Goal: Book appointment/travel/reservation

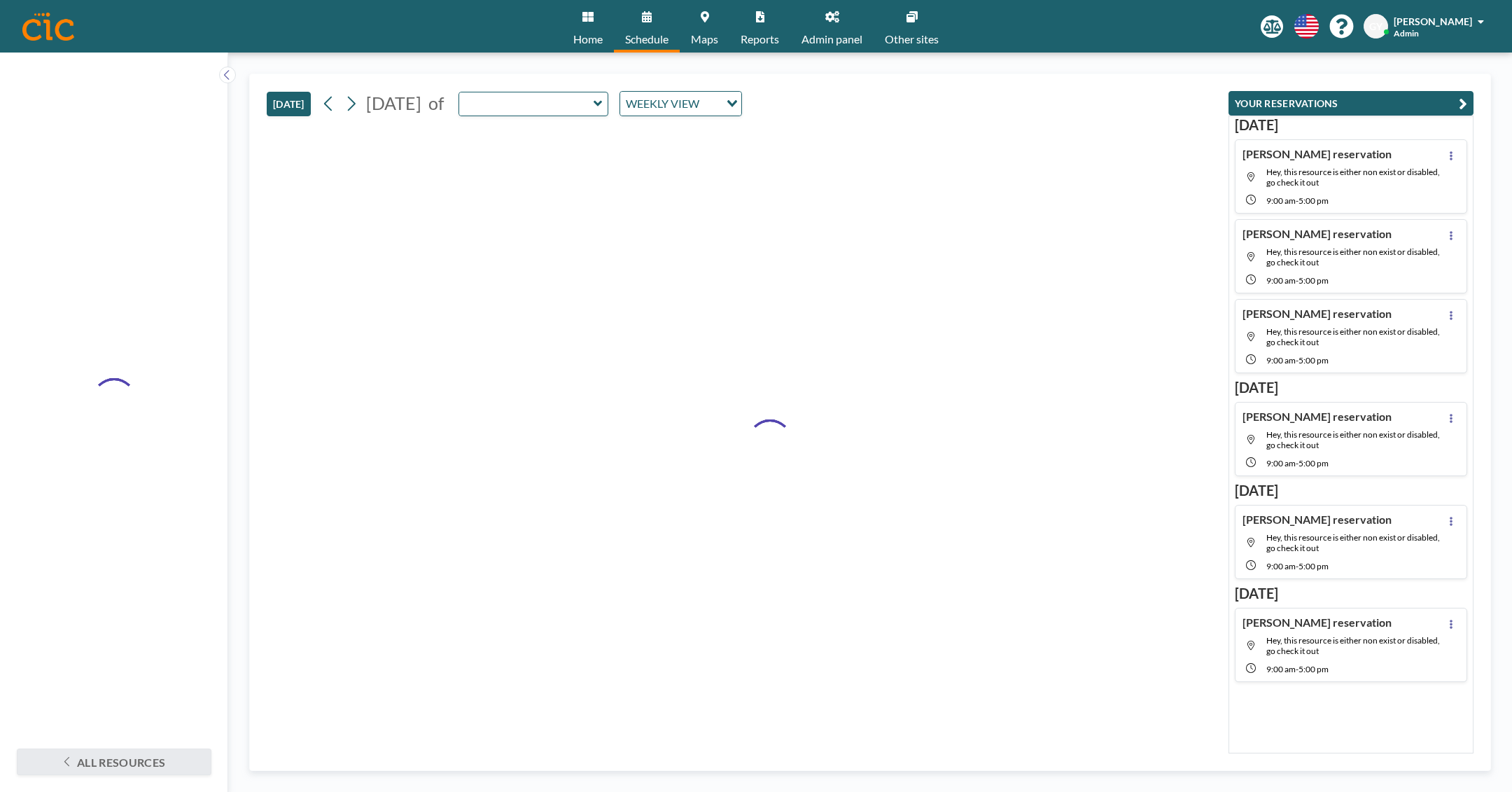
type input "Easton"
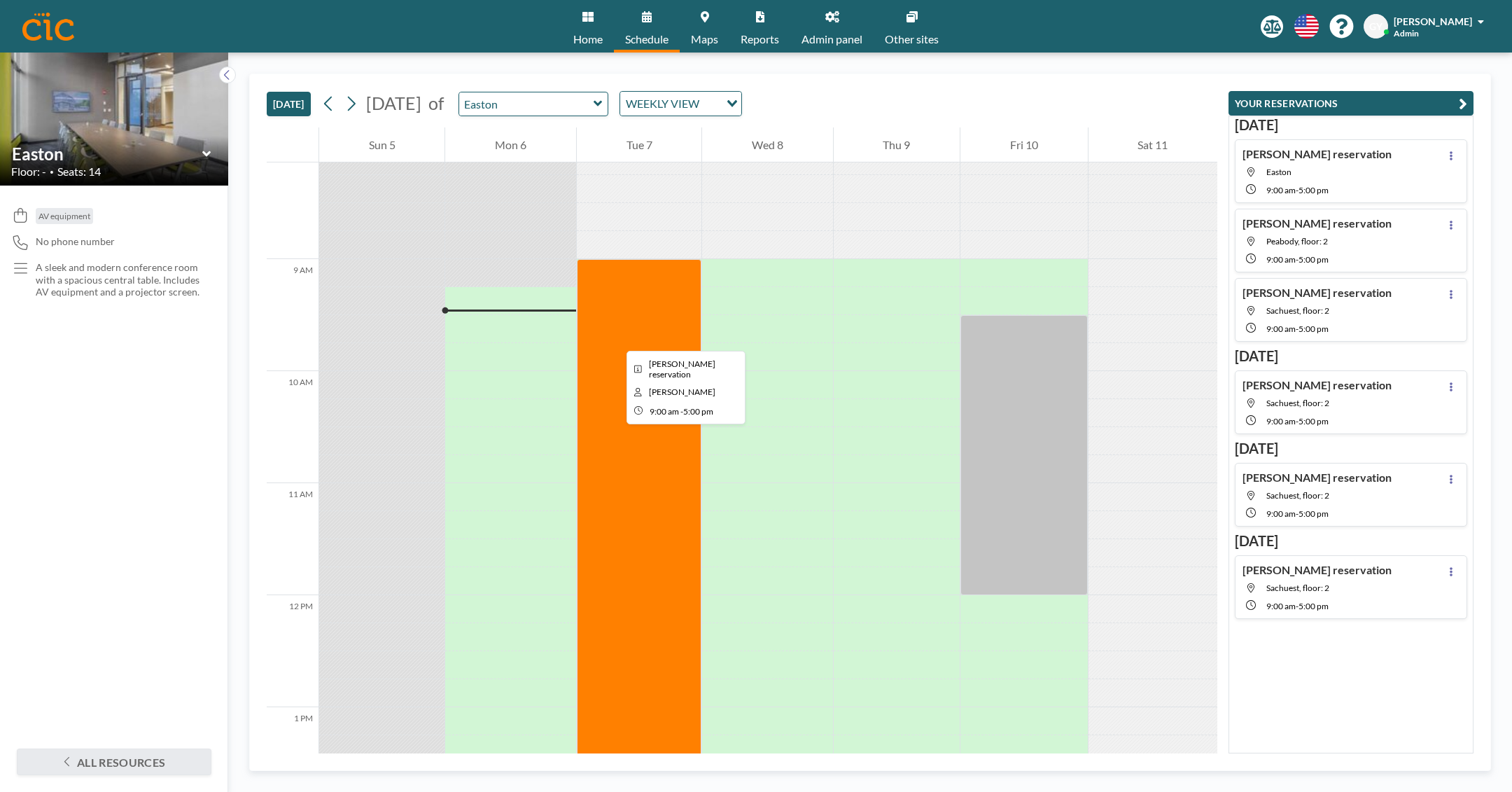
scroll to position [908, 0]
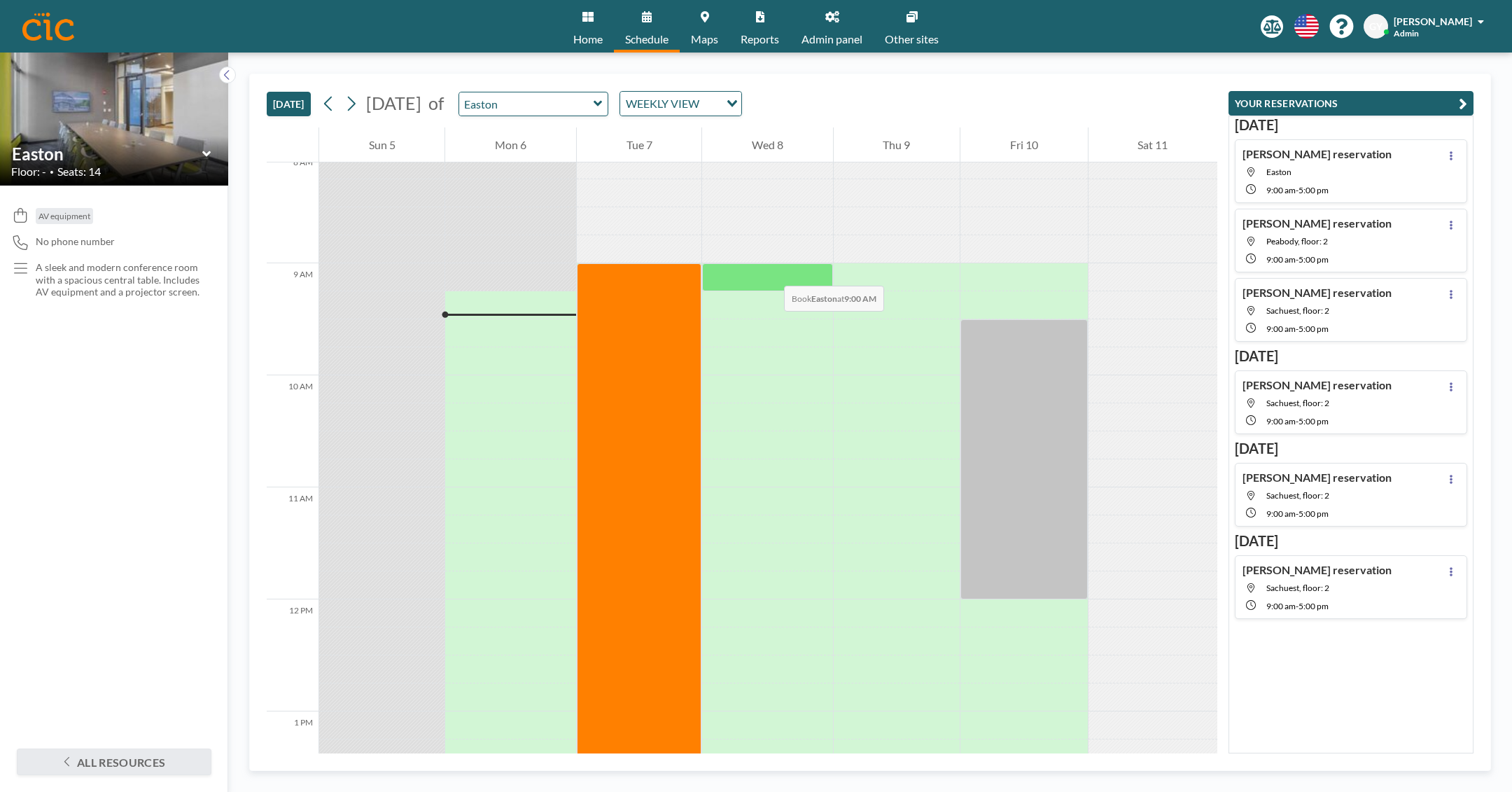
click at [770, 272] on div at bounding box center [768, 277] width 131 height 28
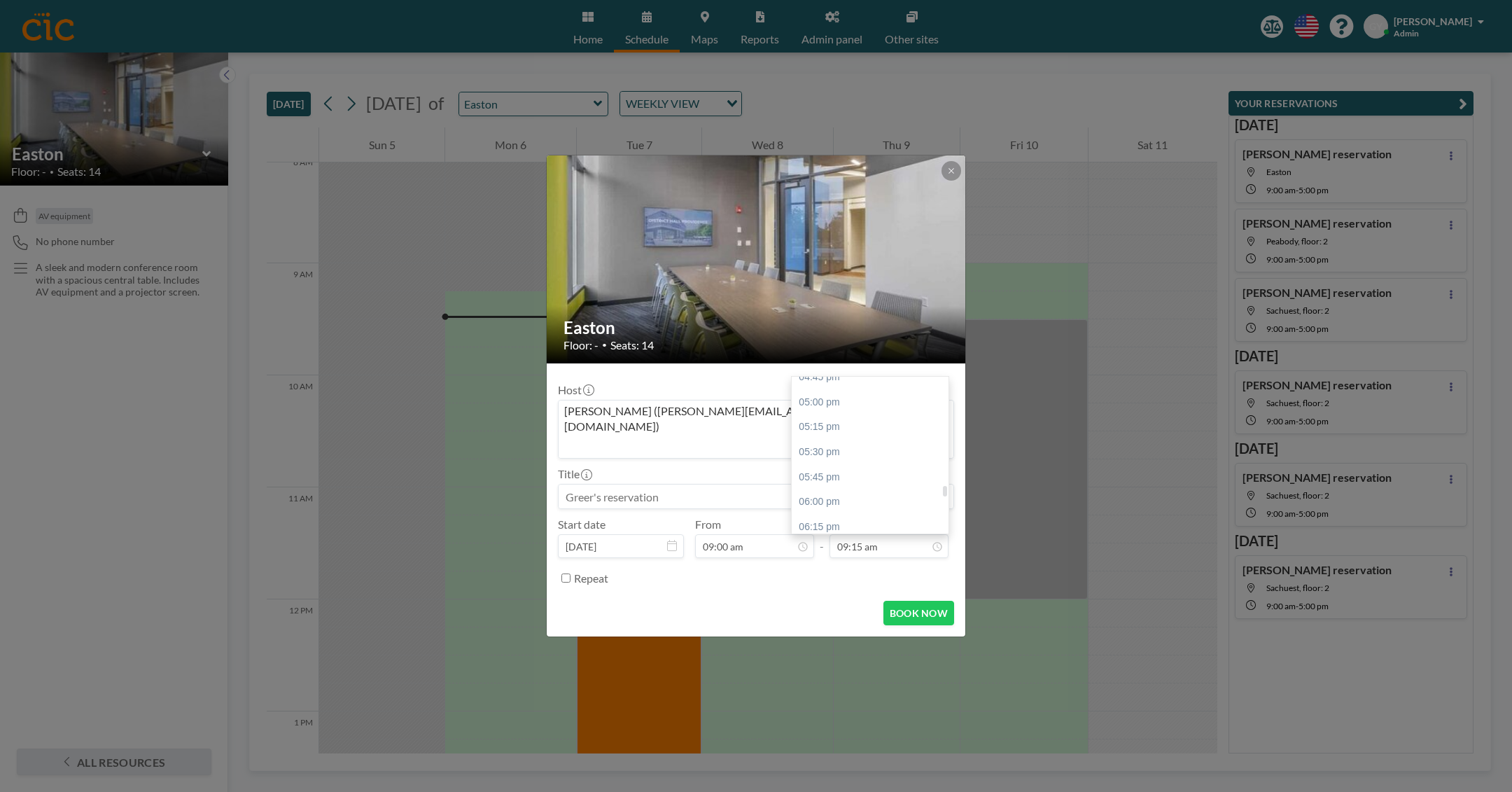
scroll to position [1675, 0]
click at [869, 398] on div "05:00 pm" at bounding box center [870, 411] width 157 height 25
type input "05:00 pm"
click at [908, 601] on button "BOOK NOW" at bounding box center [919, 613] width 71 height 25
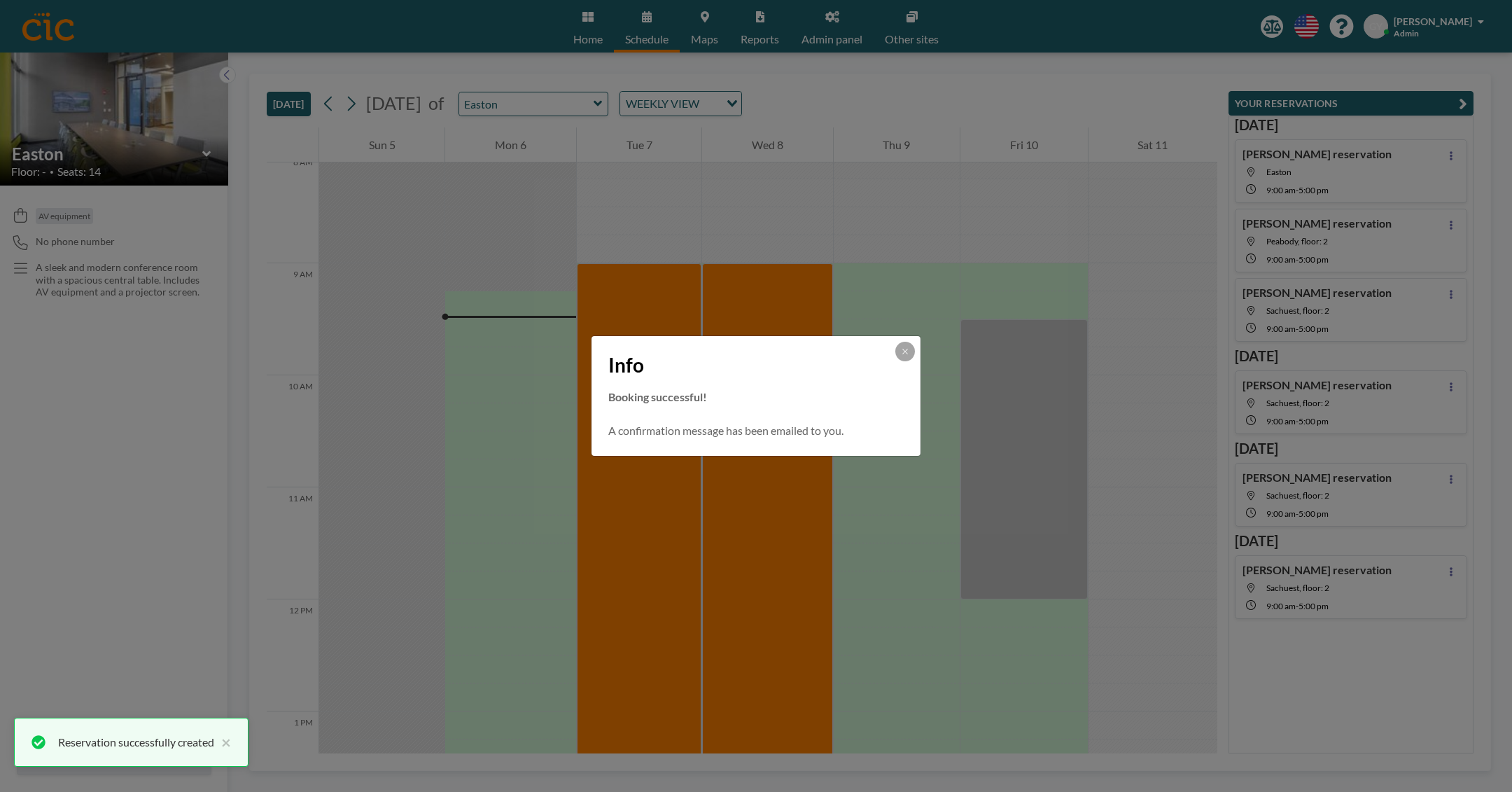
click at [601, 105] on div "Info Booking successful! A confirmation message has been emailed to you." at bounding box center [756, 396] width 1512 height 792
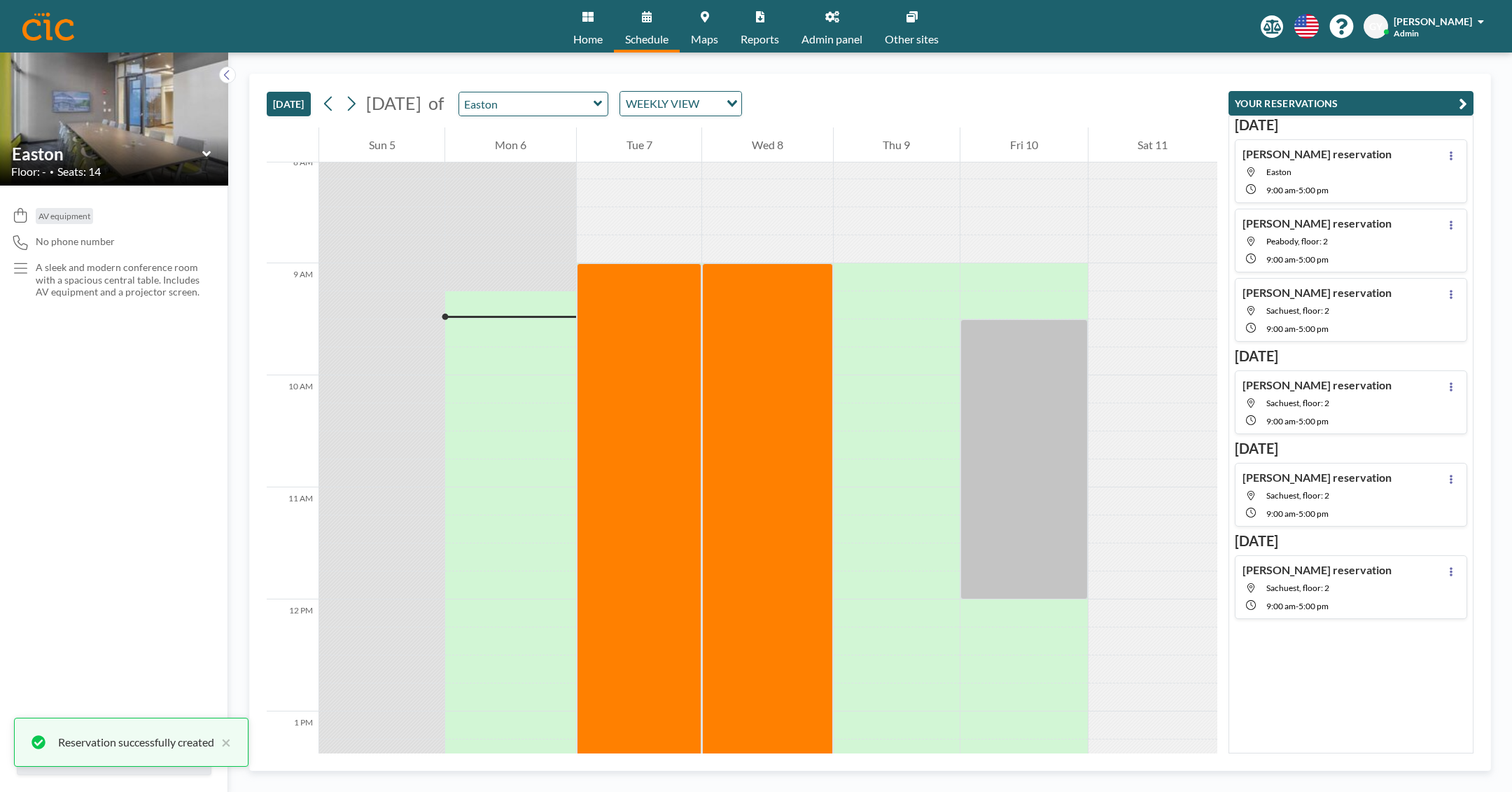
click at [593, 105] on input "Easton" at bounding box center [526, 104] width 134 height 23
type input "Peabody"
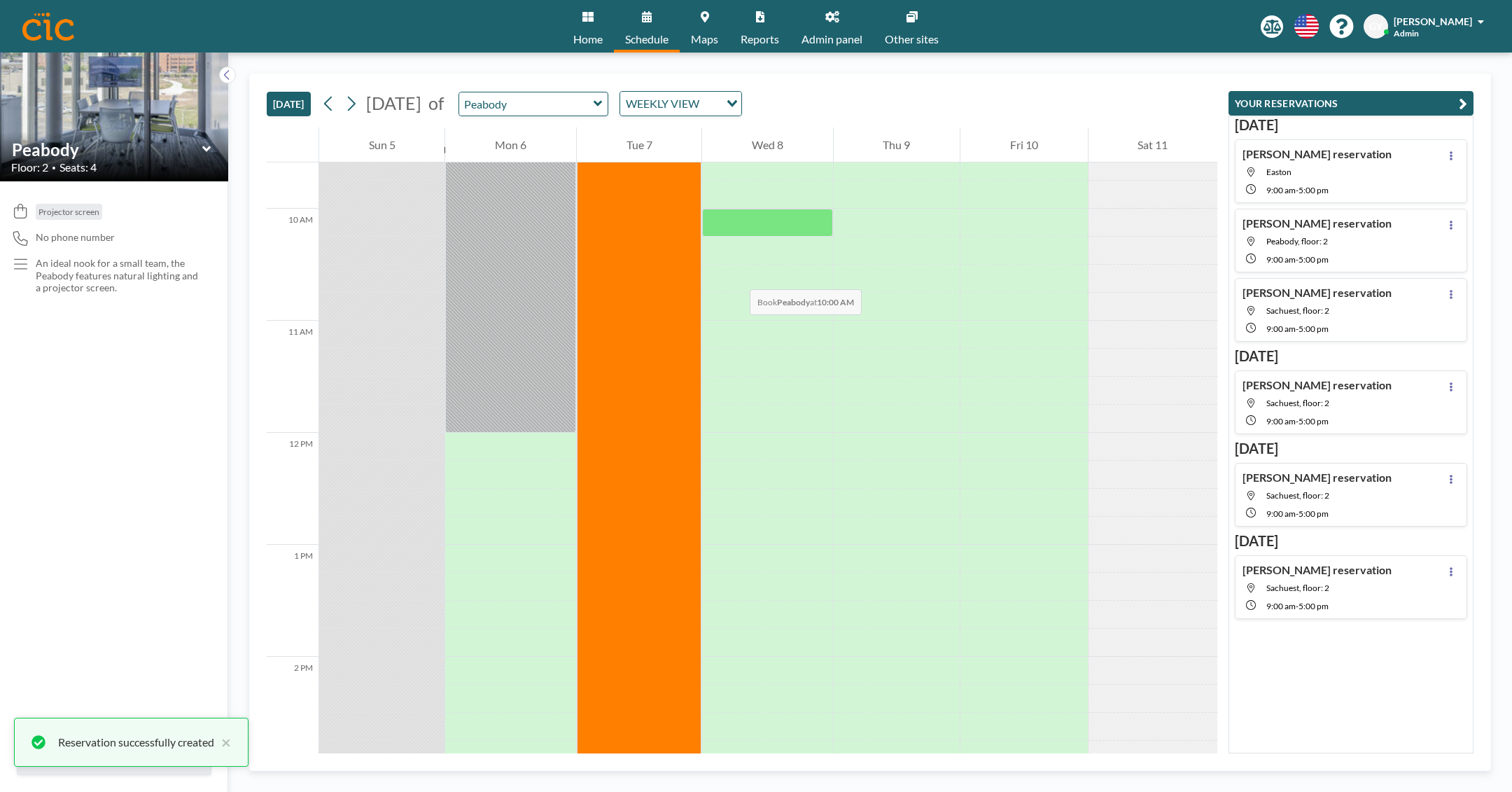
scroll to position [938, 0]
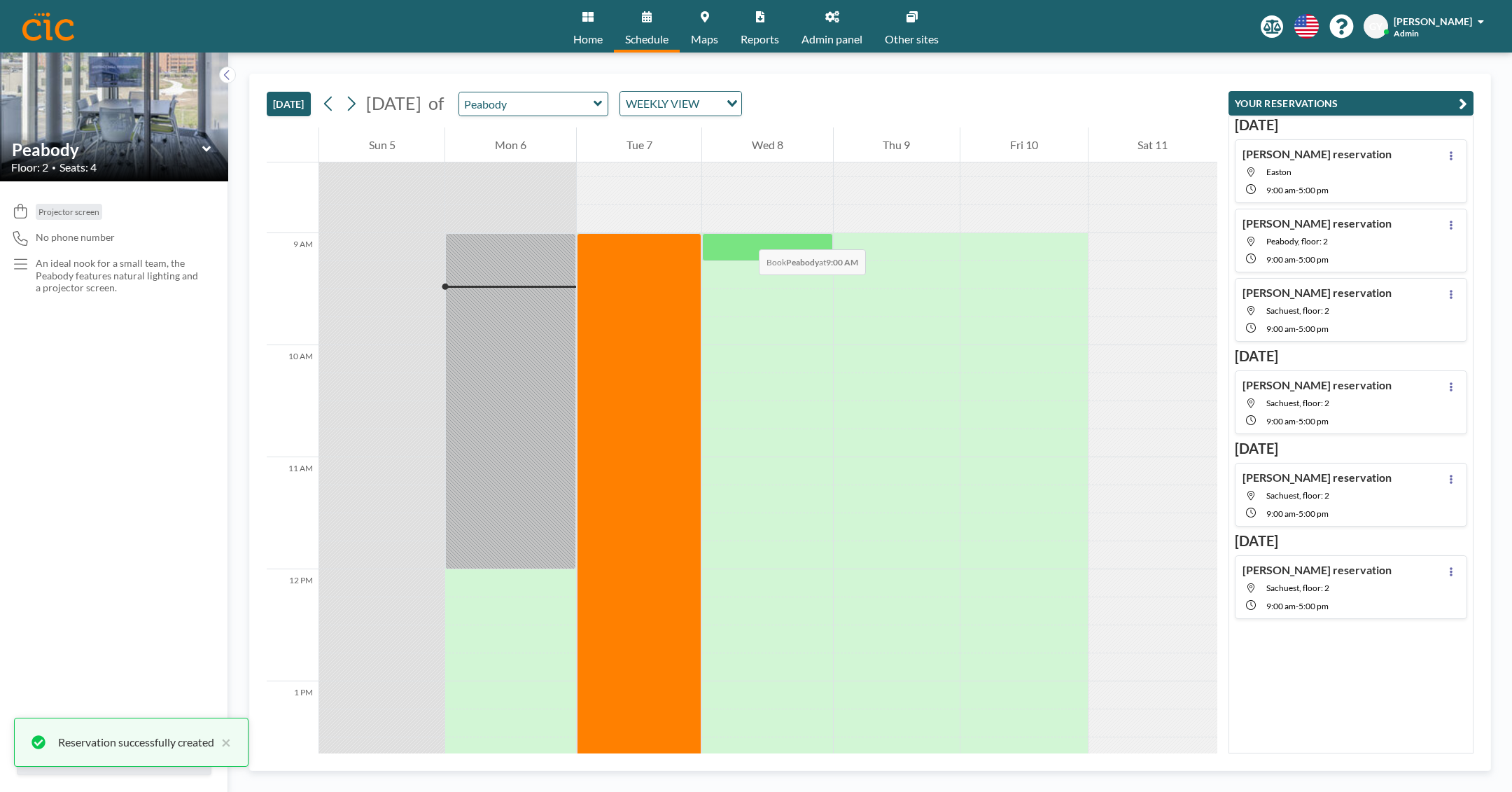
click at [745, 236] on div at bounding box center [768, 247] width 131 height 28
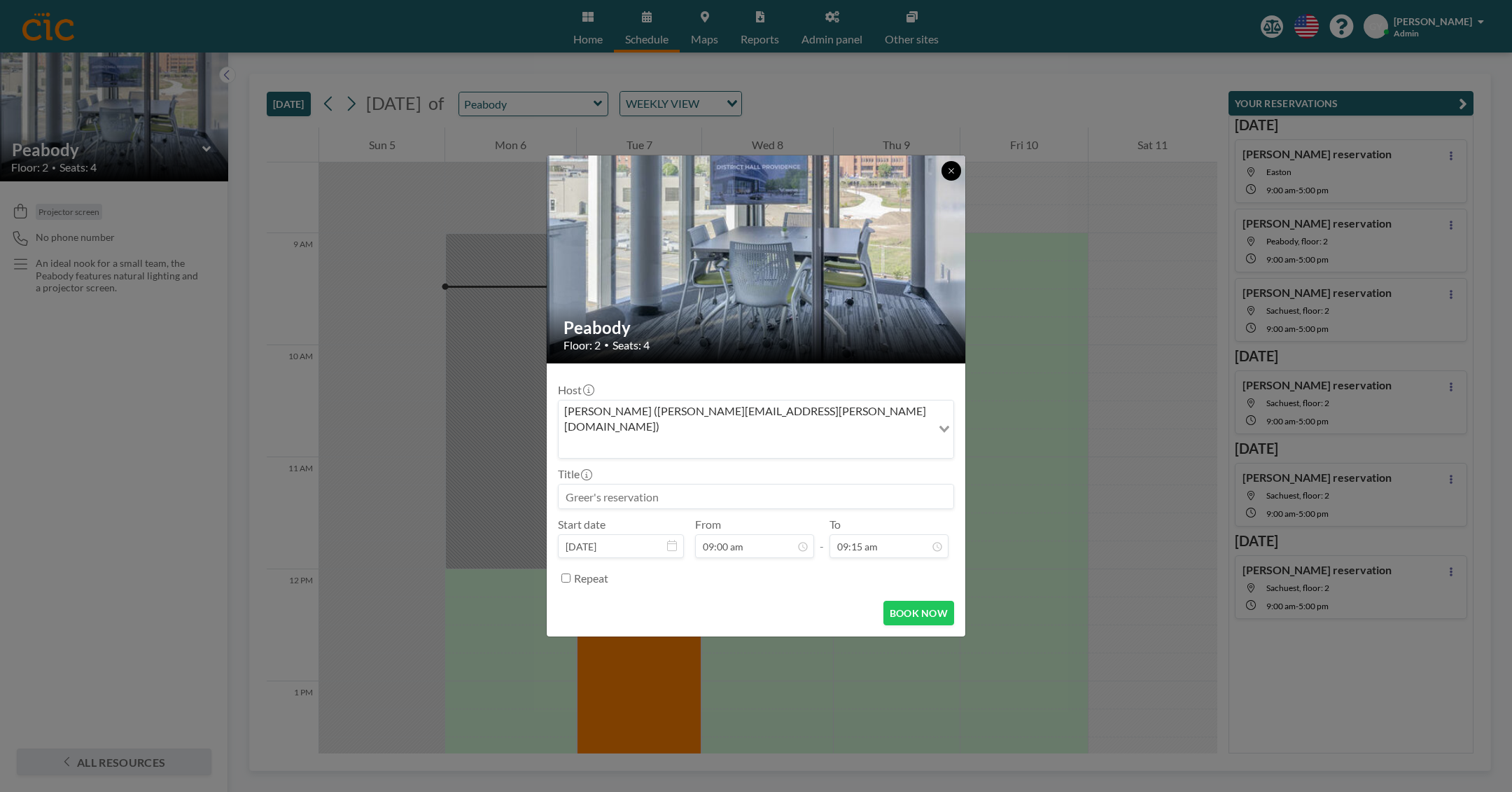
click at [959, 180] on button at bounding box center [951, 171] width 20 height 20
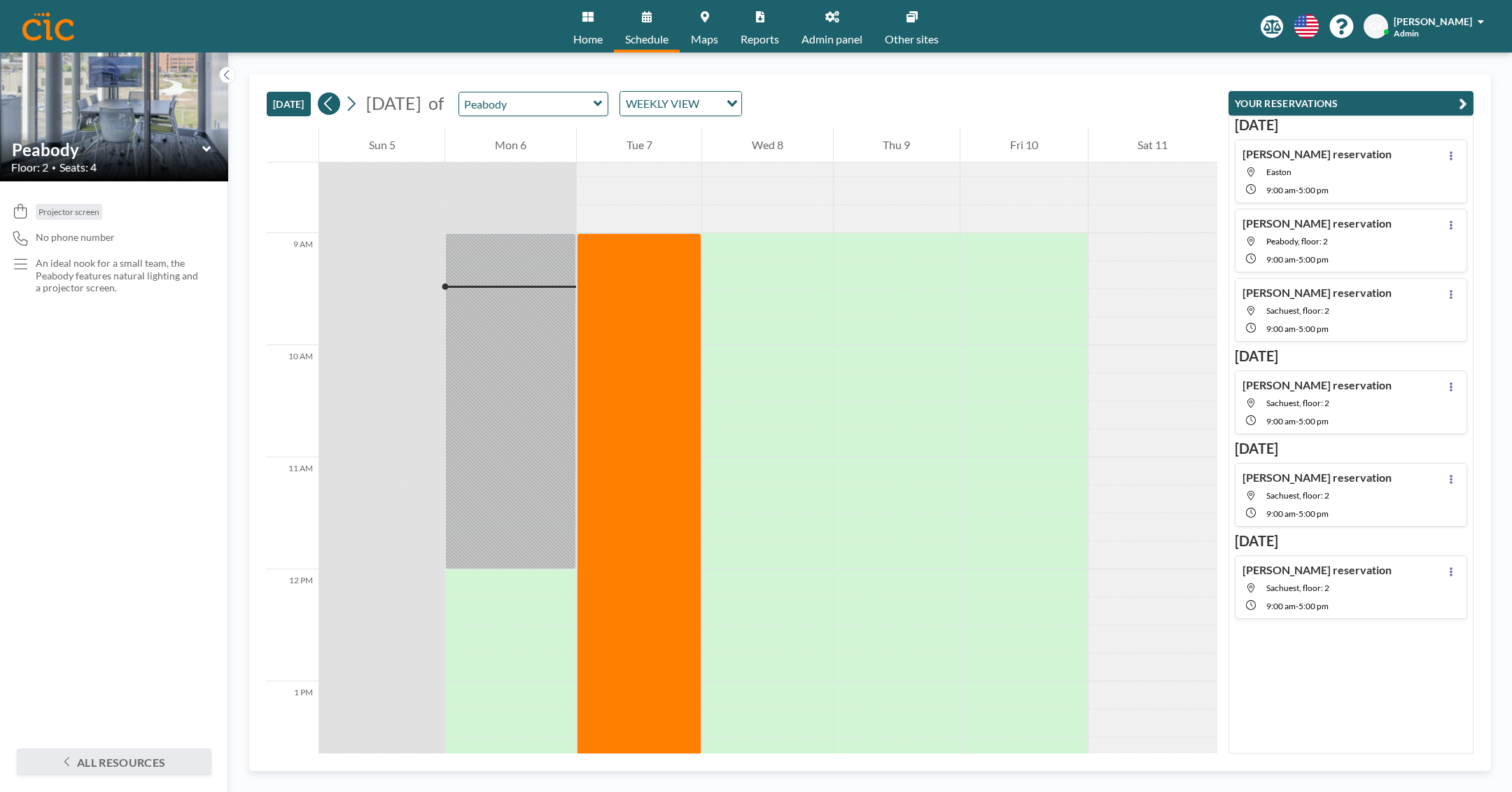
click at [333, 100] on icon at bounding box center [329, 104] width 13 height 21
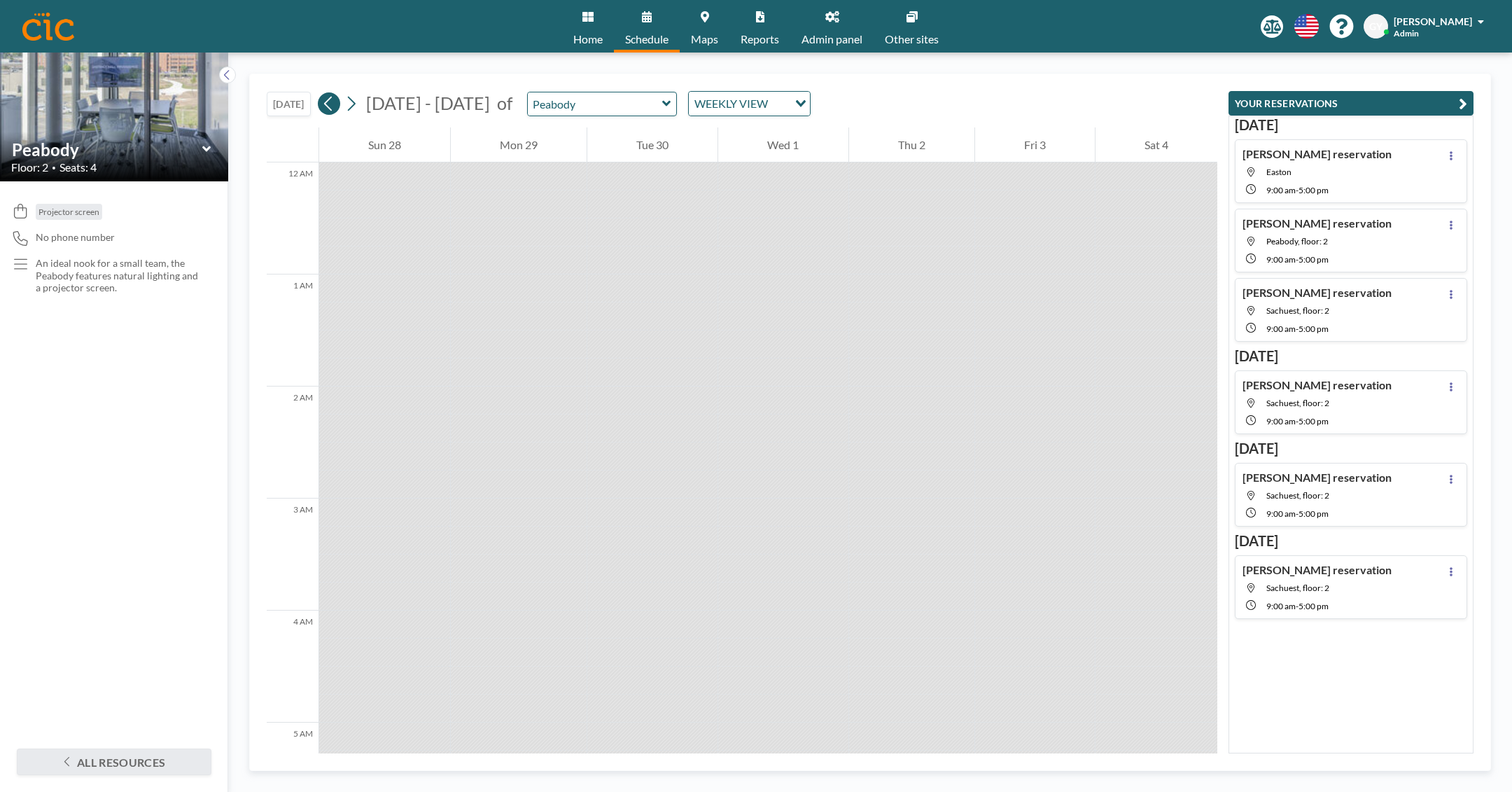
click at [336, 103] on icon at bounding box center [329, 104] width 13 height 21
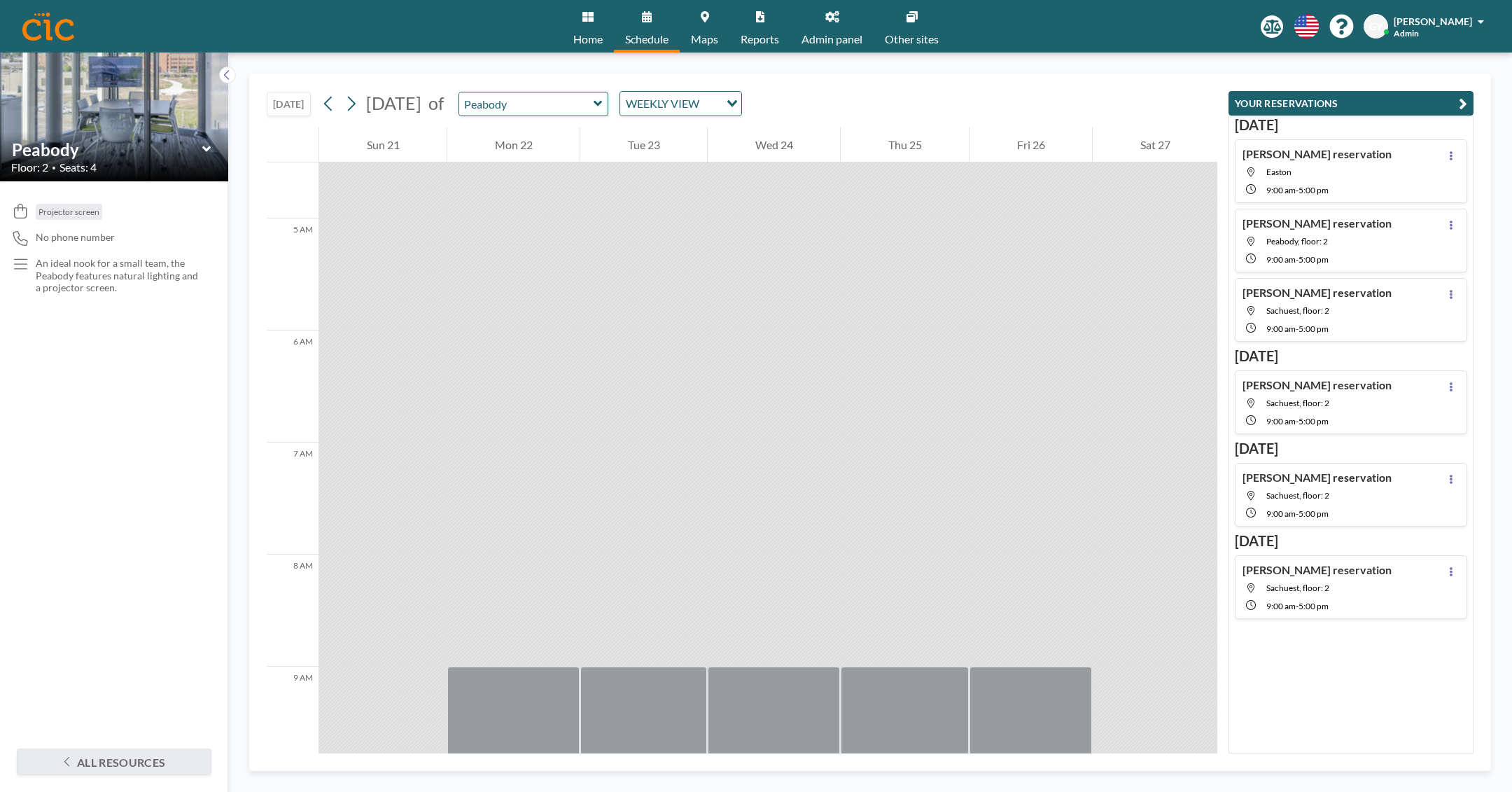
scroll to position [680, 0]
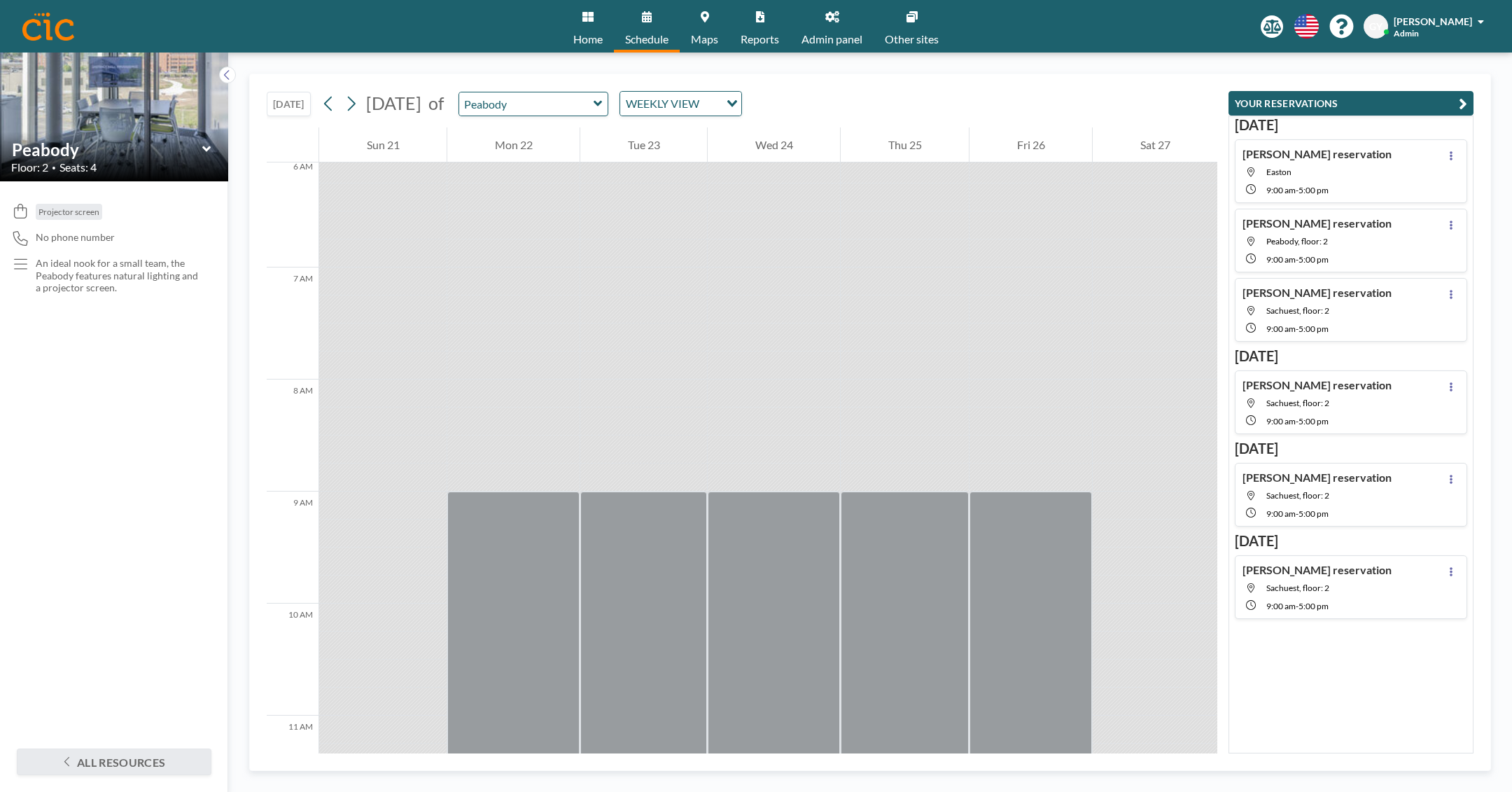
click at [296, 100] on button "[DATE]" at bounding box center [289, 104] width 44 height 25
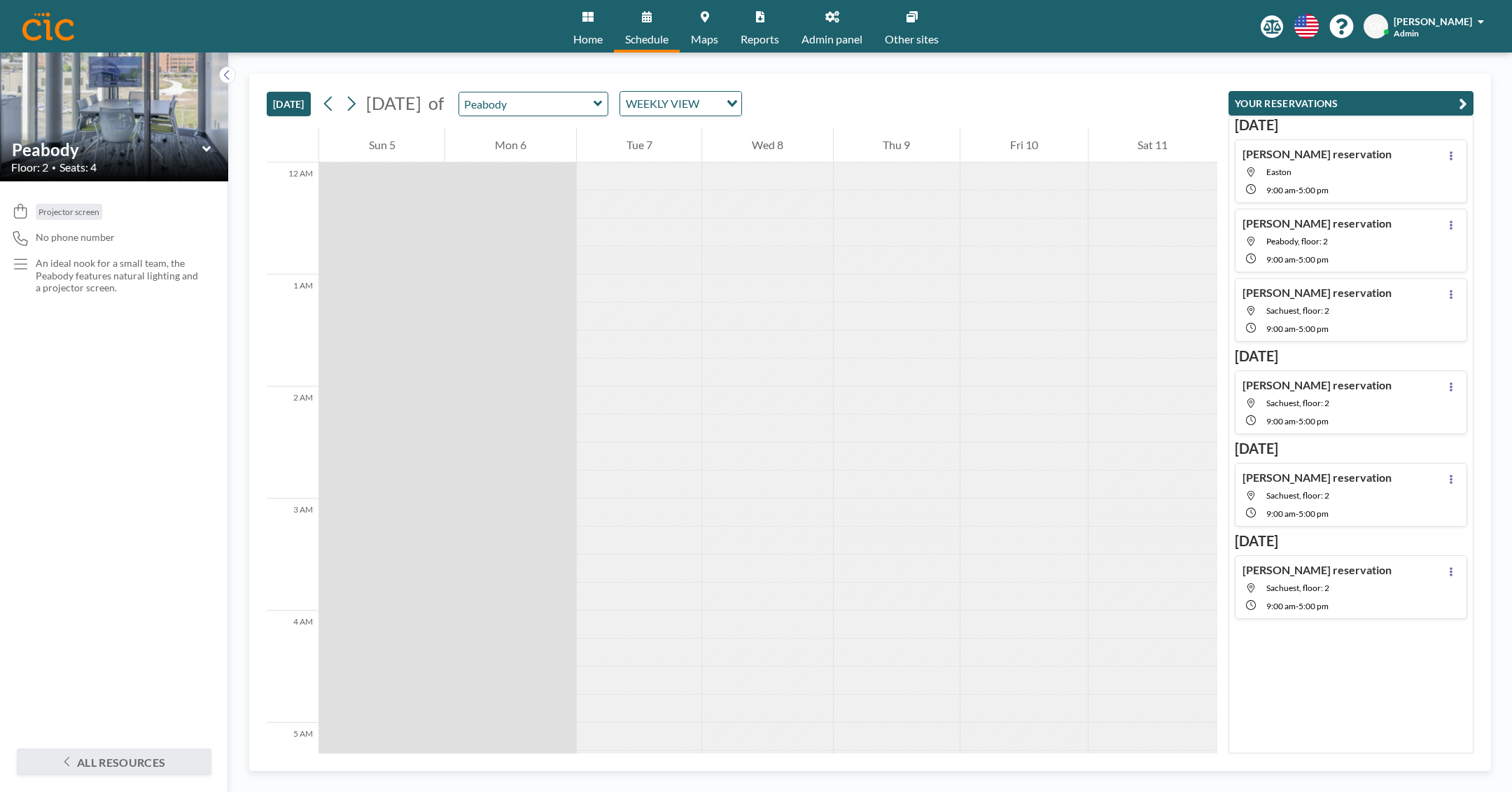
click at [682, 108] on div "WEEKLY VIEW" at bounding box center [670, 102] width 99 height 21
click at [701, 142] on li "WEEKLY VIEW" at bounding box center [732, 148] width 120 height 20
click at [330, 111] on icon at bounding box center [329, 104] width 13 height 21
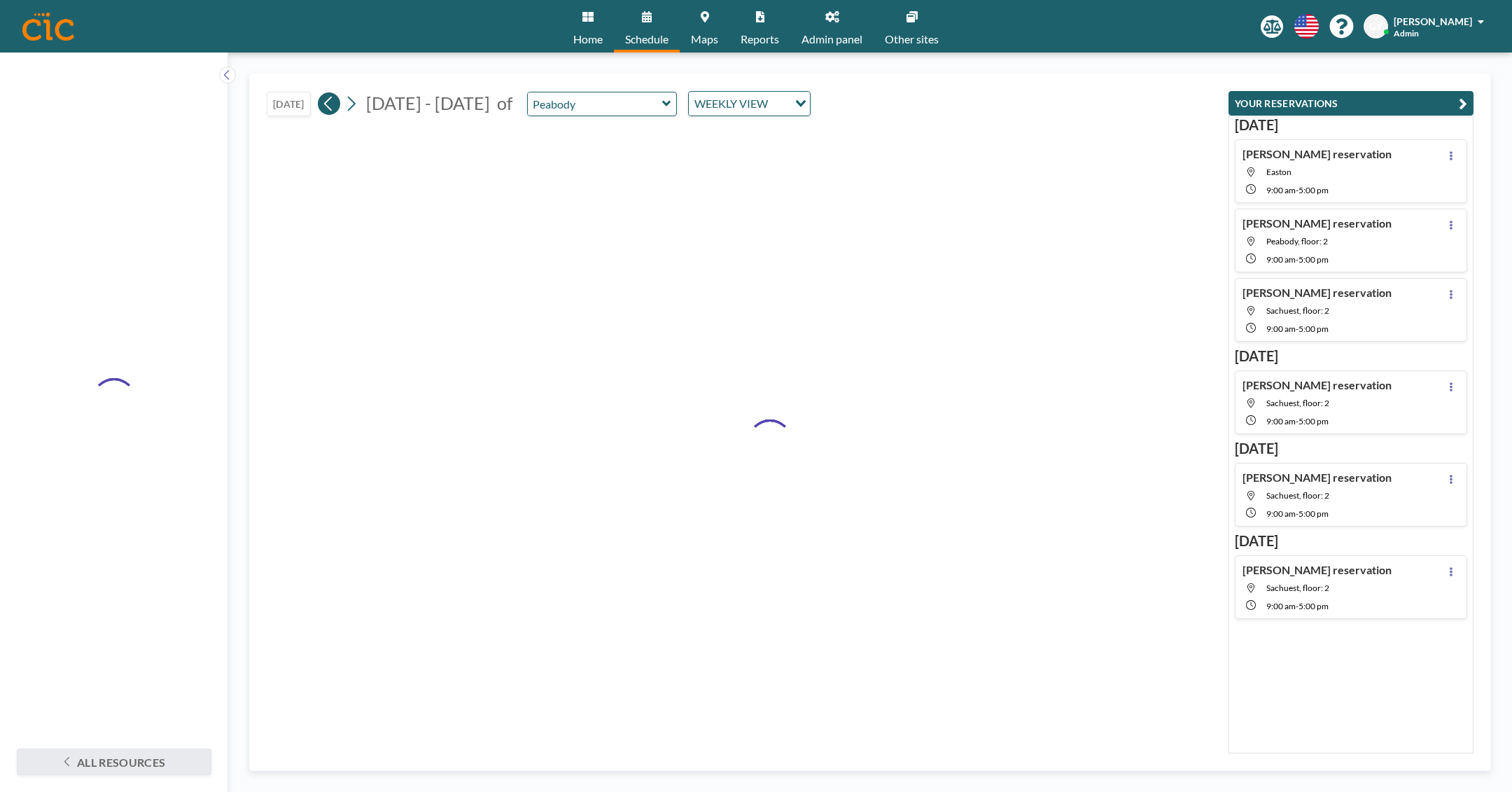
click at [330, 111] on icon at bounding box center [329, 104] width 13 height 21
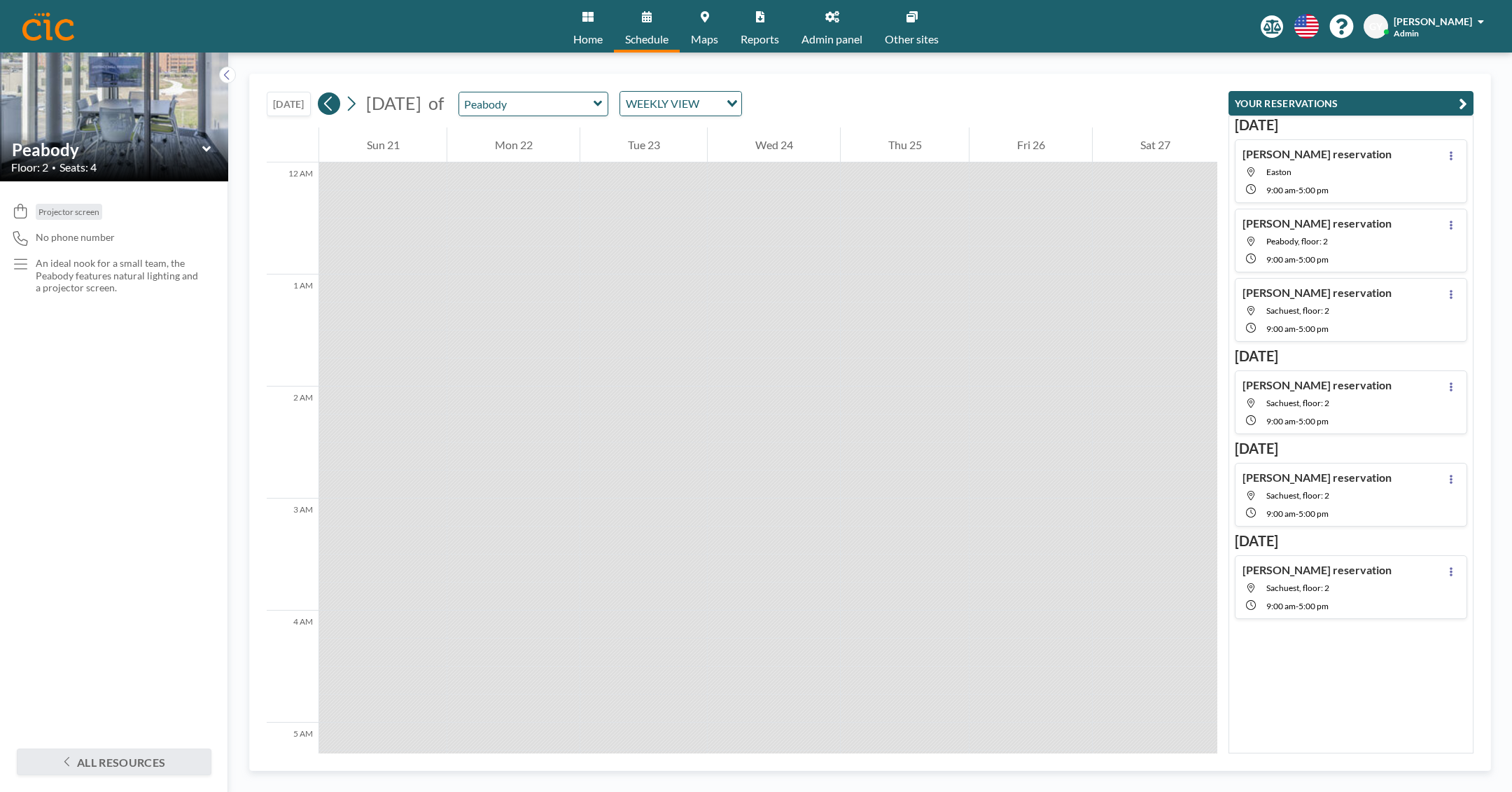
click at [330, 111] on icon at bounding box center [329, 104] width 13 height 21
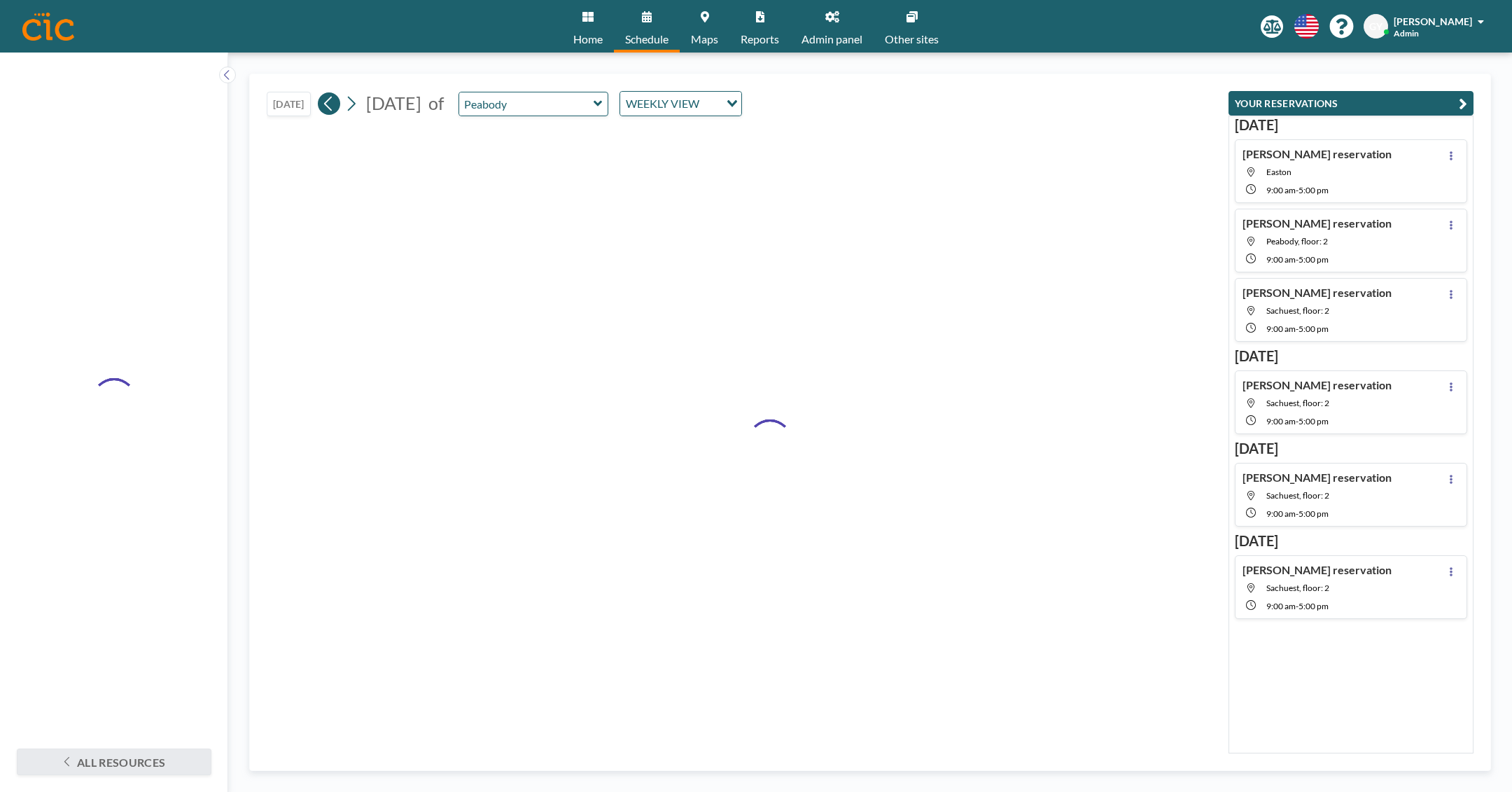
click at [330, 111] on icon at bounding box center [329, 104] width 13 height 21
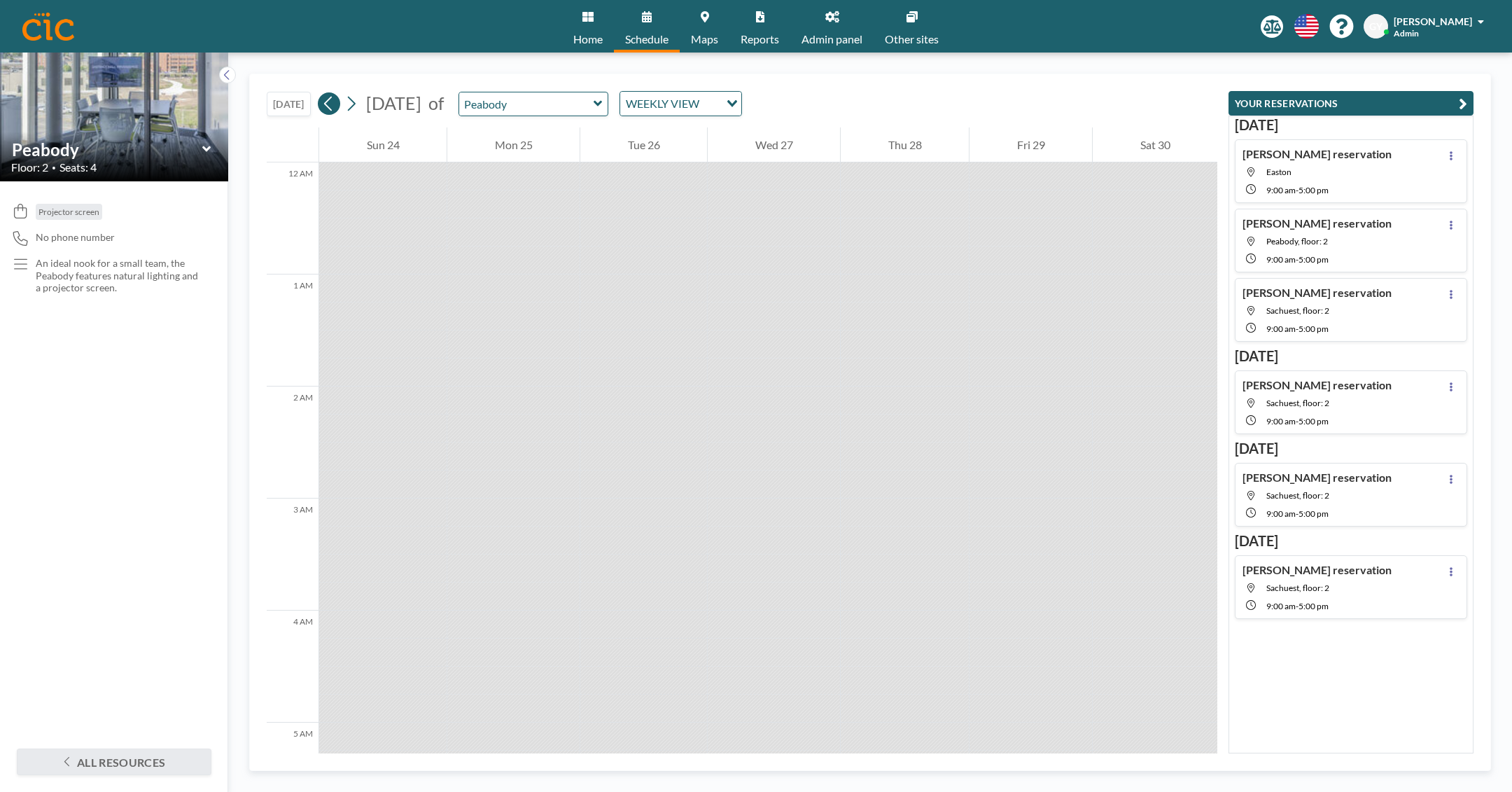
click at [330, 111] on icon at bounding box center [329, 104] width 13 height 21
click at [364, 107] on span "[DATE]" at bounding box center [394, 103] width 62 height 21
click at [358, 101] on icon at bounding box center [351, 104] width 13 height 21
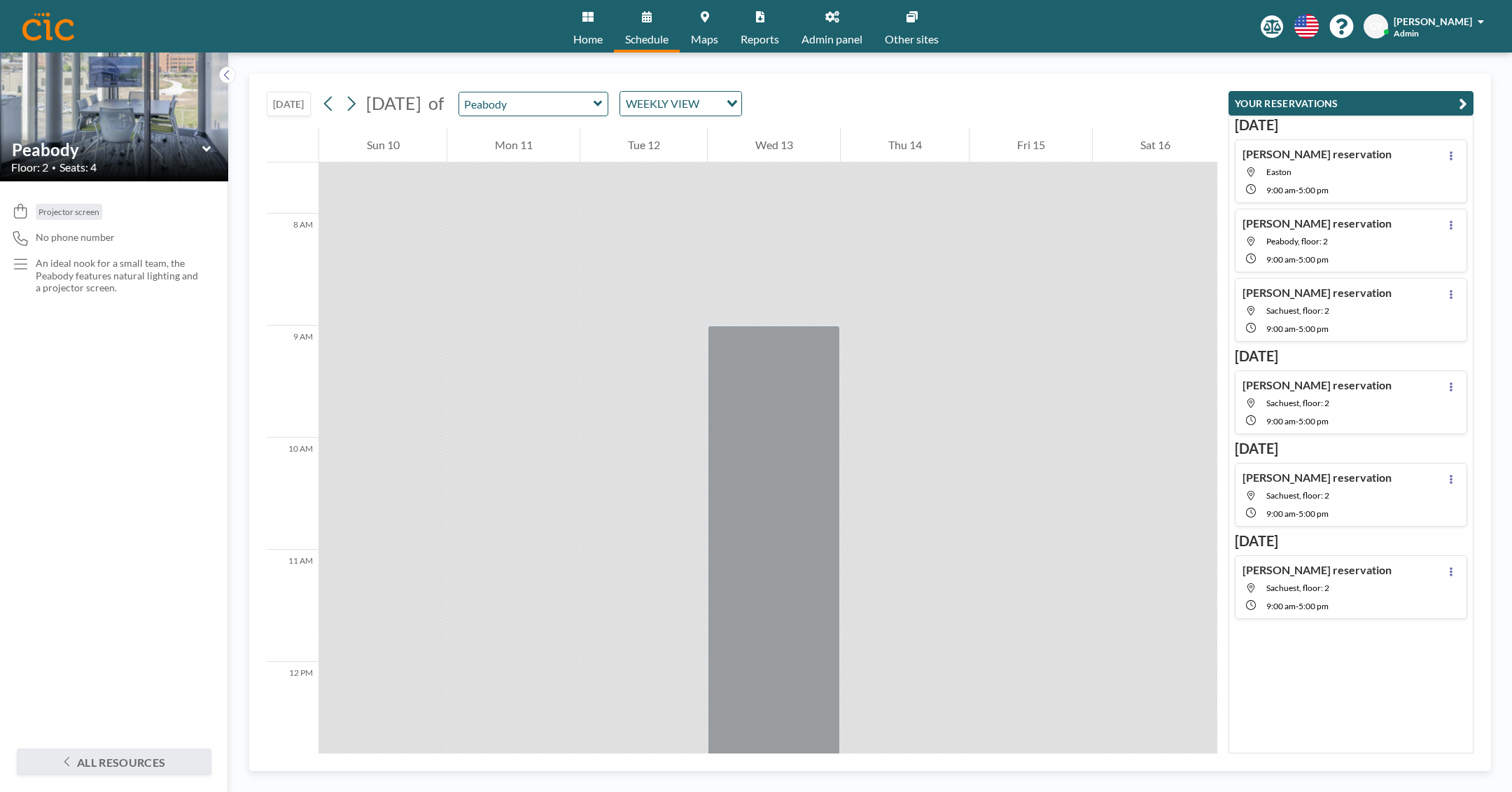
scroll to position [1112, 0]
